Goal: Find specific page/section: Find specific page/section

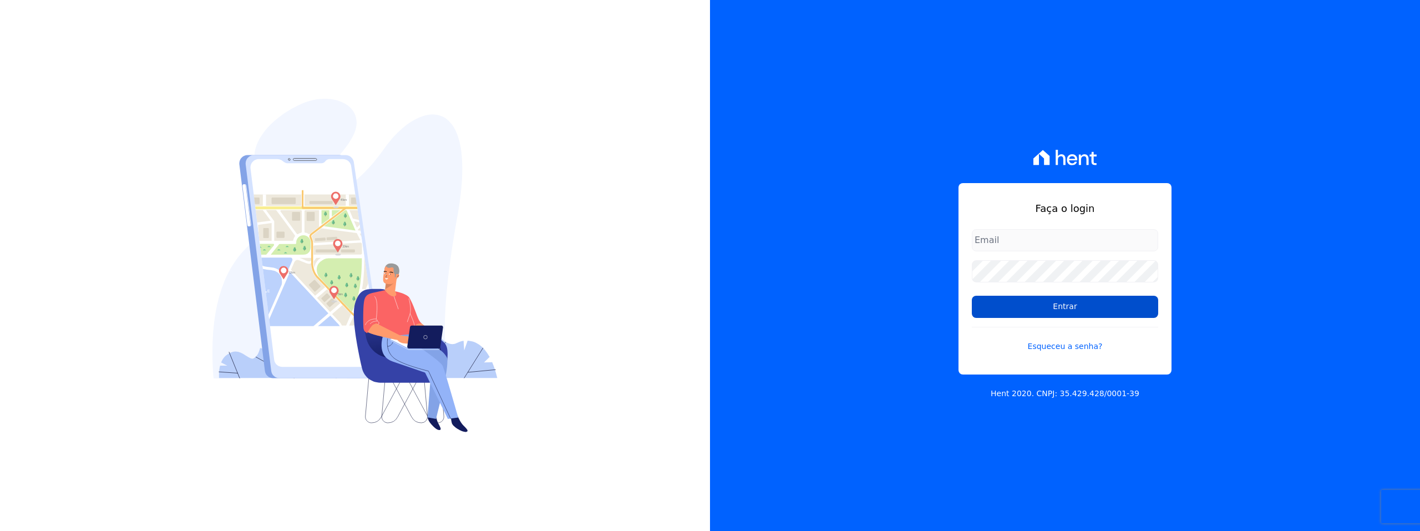
type input "[PERSON_NAME][EMAIL_ADDRESS][DOMAIN_NAME]"
click at [1040, 315] on input "Entrar" at bounding box center [1065, 307] width 186 height 22
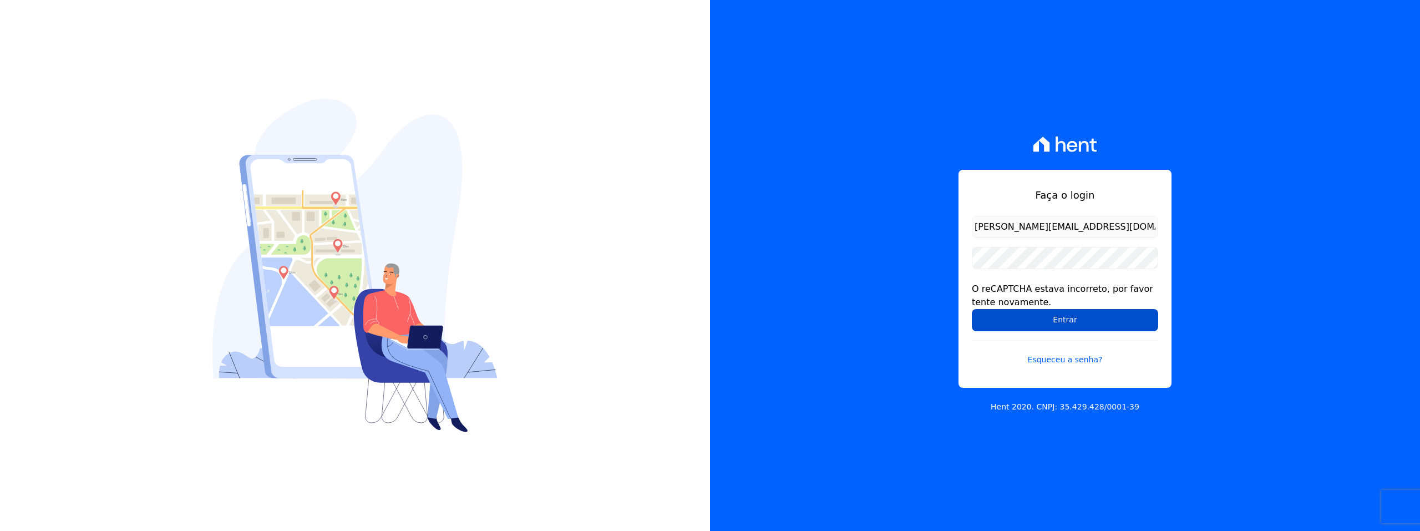
click at [1055, 317] on input "Entrar" at bounding box center [1065, 320] width 186 height 22
drag, startPoint x: 1041, startPoint y: 306, endPoint x: 1051, endPoint y: 315, distance: 13.4
click at [1041, 306] on div "O reCAPTCHA estava incorreto, por favor tente novamente." at bounding box center [1065, 295] width 186 height 27
click at [1056, 319] on input "Entrar" at bounding box center [1065, 320] width 186 height 22
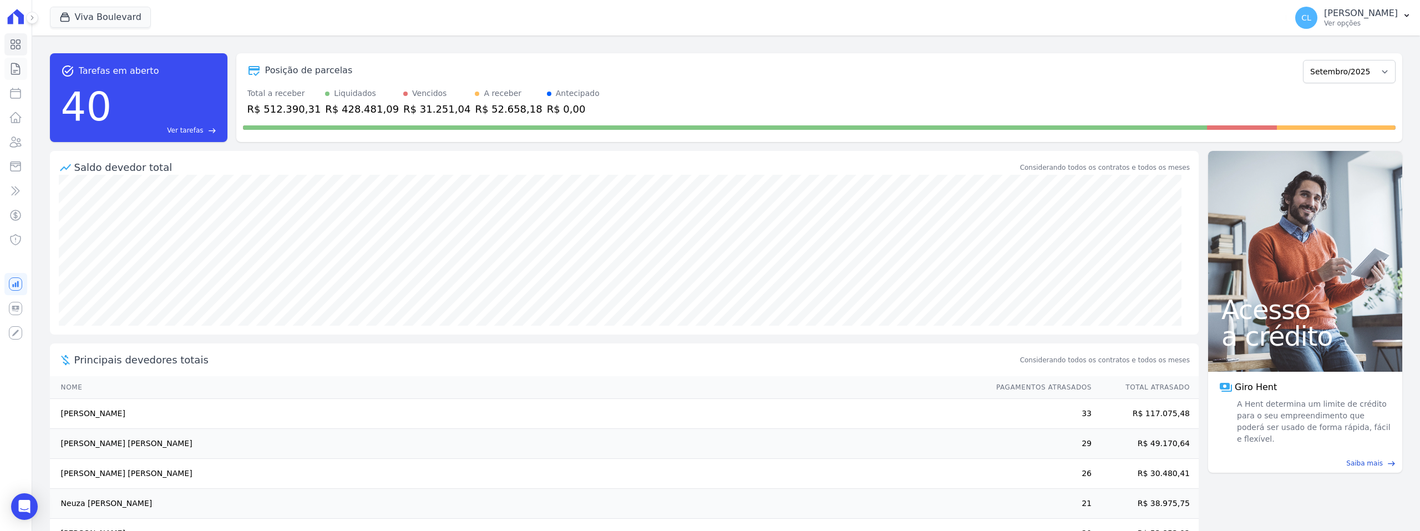
click at [13, 73] on icon at bounding box center [15, 68] width 13 height 13
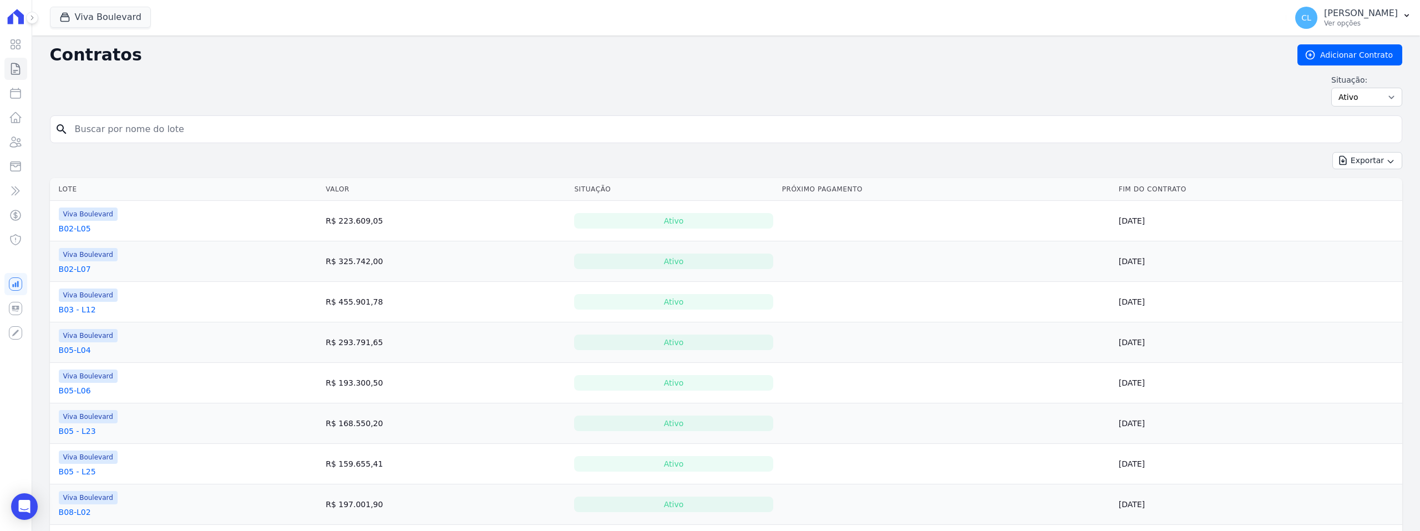
click at [127, 130] on input "search" at bounding box center [732, 129] width 1329 height 22
type input "b22"
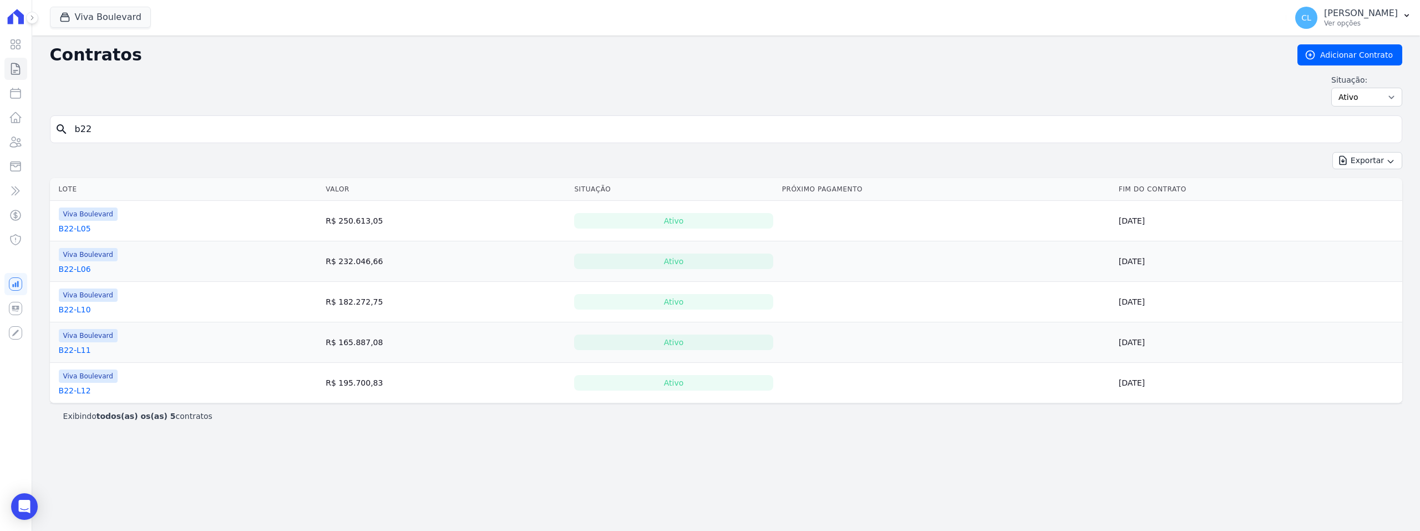
drag, startPoint x: 95, startPoint y: 132, endPoint x: 80, endPoint y: 128, distance: 15.1
click at [80, 128] on input "b22" at bounding box center [732, 129] width 1329 height 22
type input "b03"
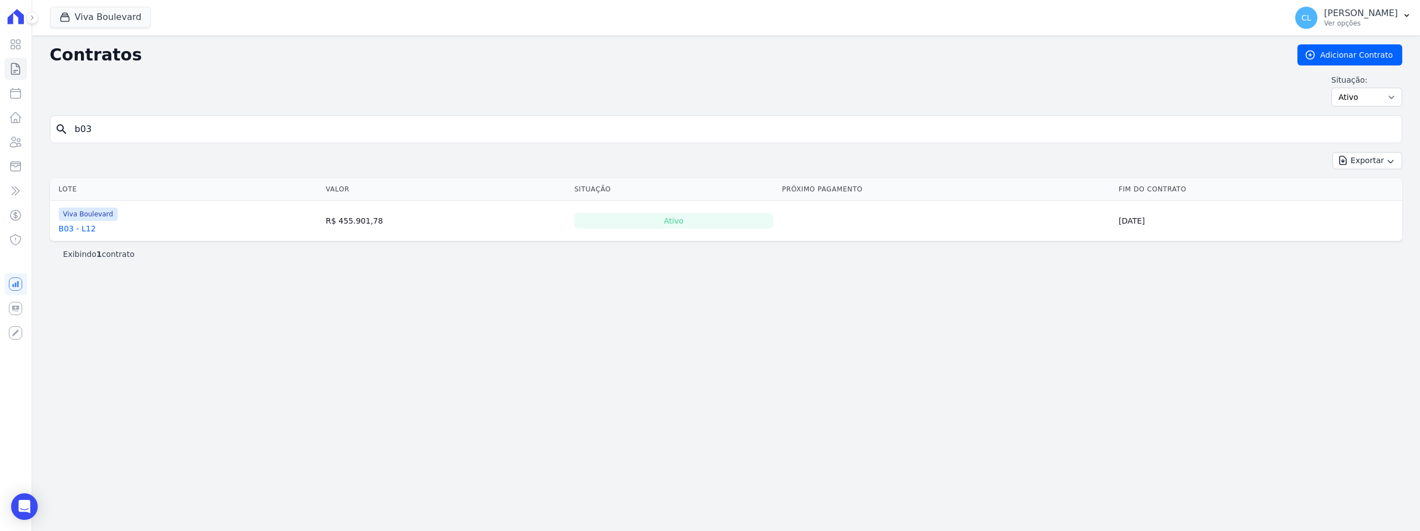
click at [84, 125] on input "b03" at bounding box center [732, 129] width 1329 height 22
type input "b3"
click at [80, 126] on input "b3" at bounding box center [732, 129] width 1329 height 22
type input "b8"
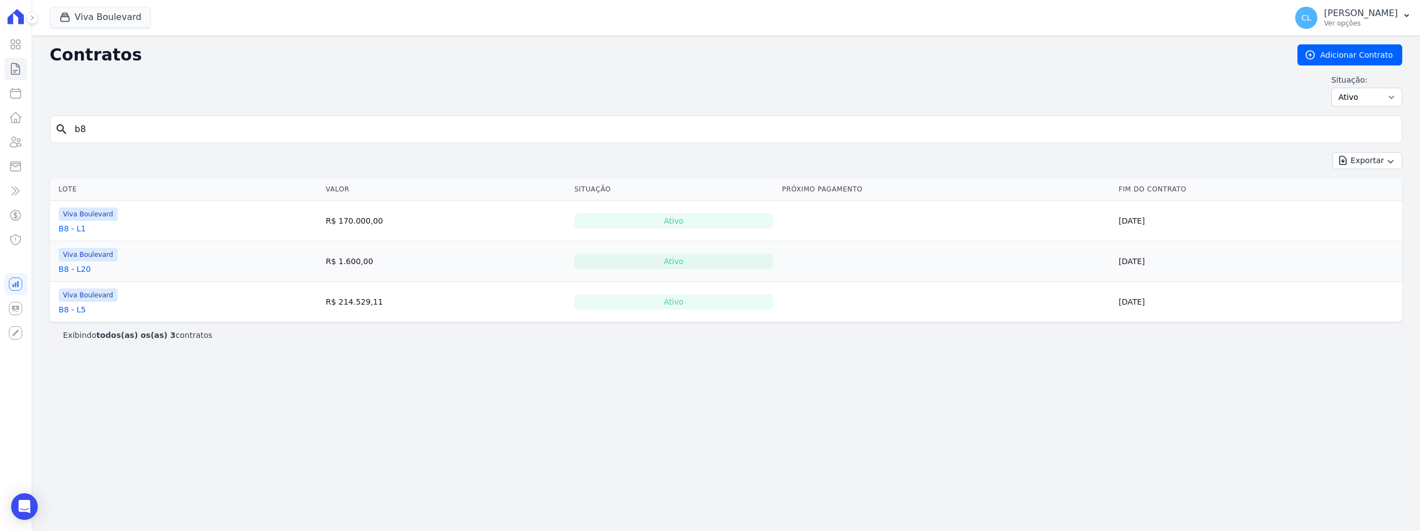
click at [80, 128] on input "b8" at bounding box center [732, 129] width 1329 height 22
type input "b08"
